Goal: Navigation & Orientation: Find specific page/section

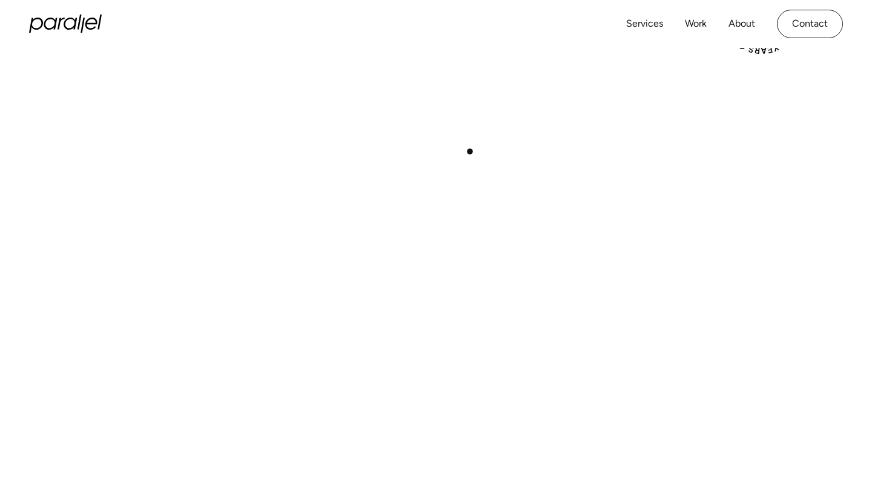
scroll to position [363, 0]
click at [683, 22] on div "Services Work About Careers Contact" at bounding box center [734, 24] width 217 height 28
click at [692, 22] on link "Work" at bounding box center [696, 24] width 22 height 18
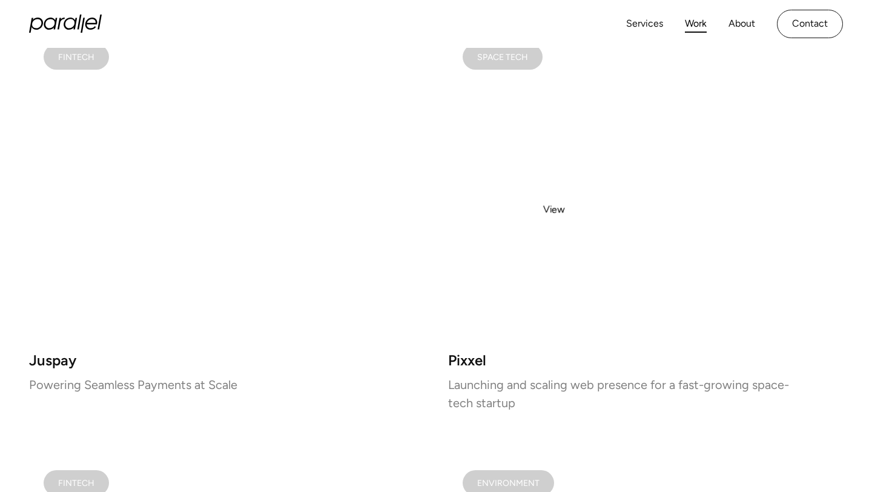
scroll to position [1185, 0]
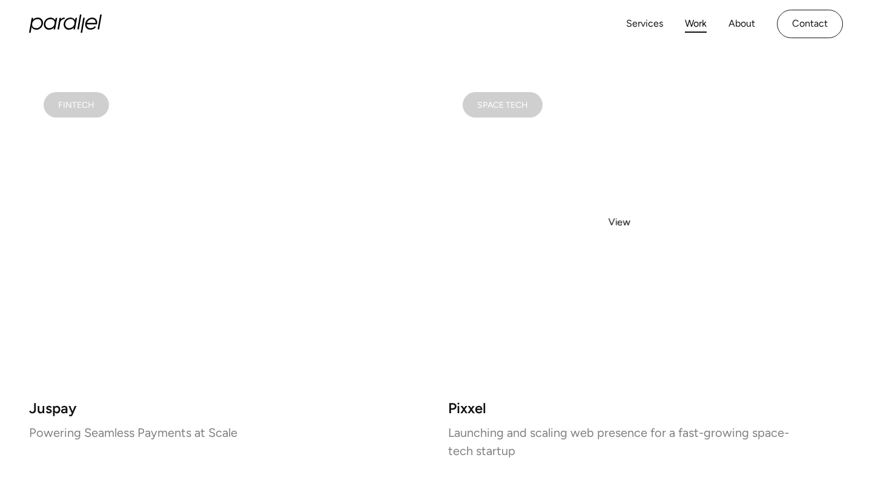
click at [620, 222] on video at bounding box center [645, 233] width 395 height 311
